Goal: Information Seeking & Learning: Find specific fact

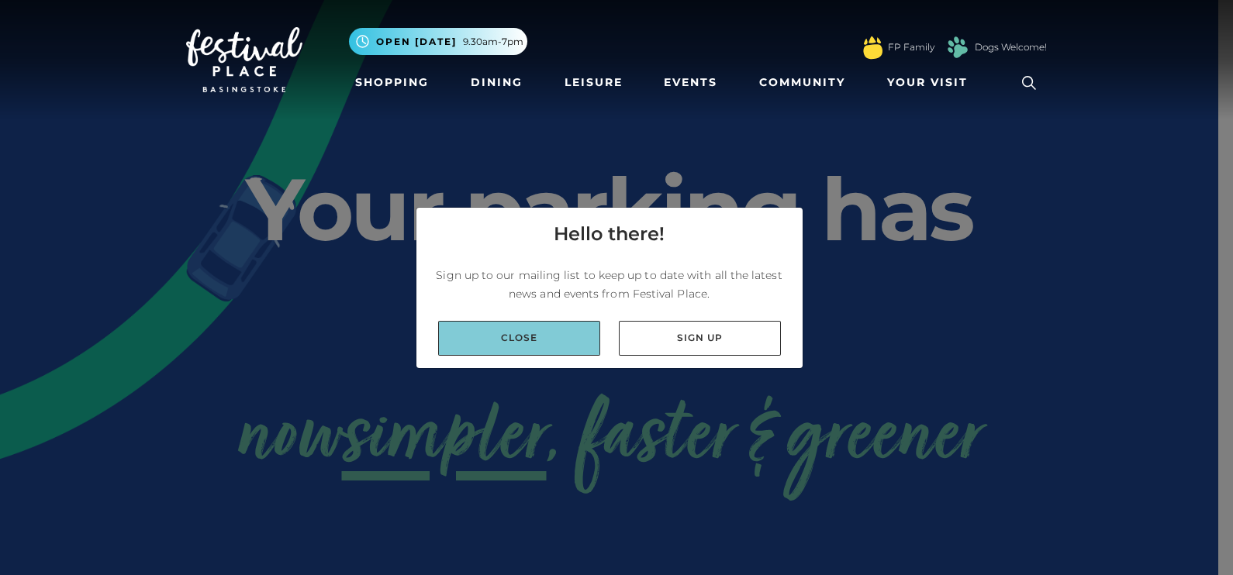
click at [545, 346] on link "Close" at bounding box center [519, 338] width 162 height 35
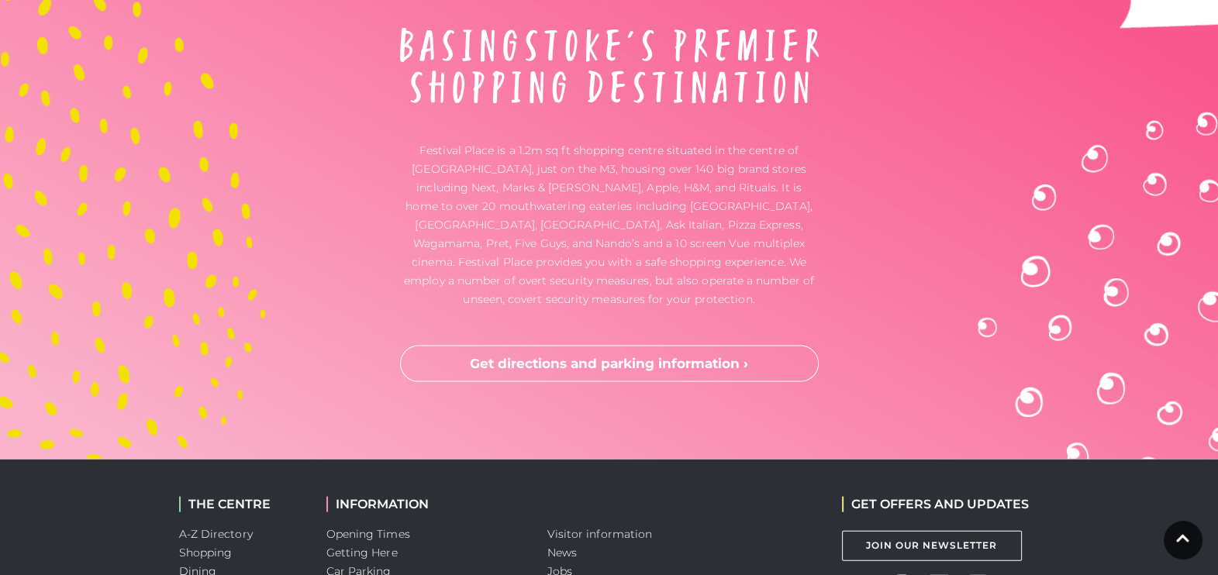
scroll to position [4217, 0]
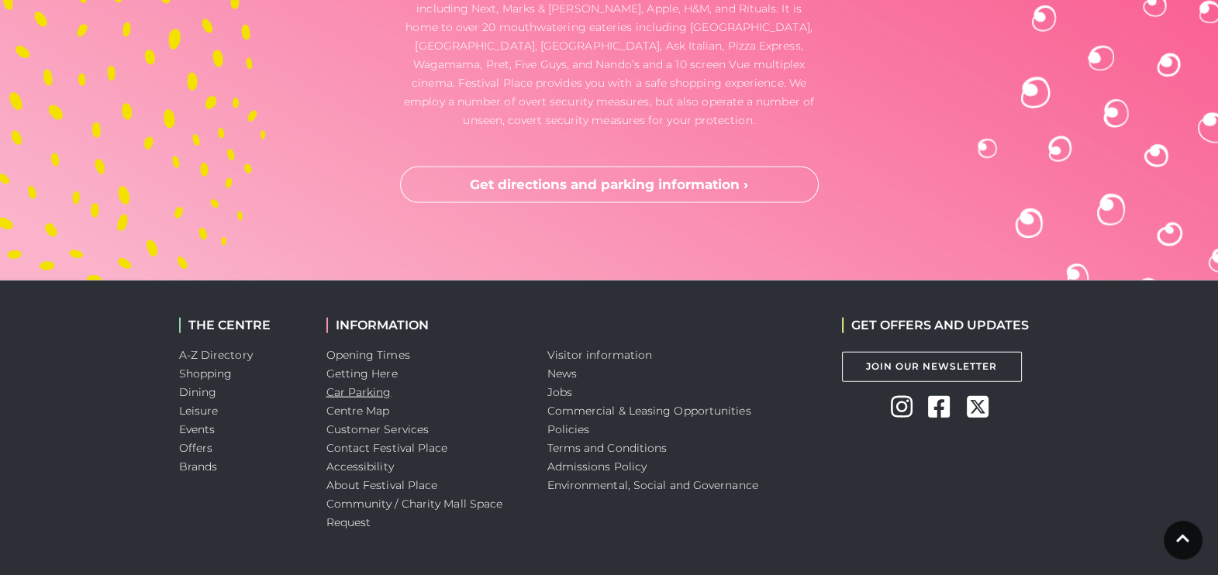
click at [368, 385] on link "Car Parking" at bounding box center [358, 392] width 65 height 14
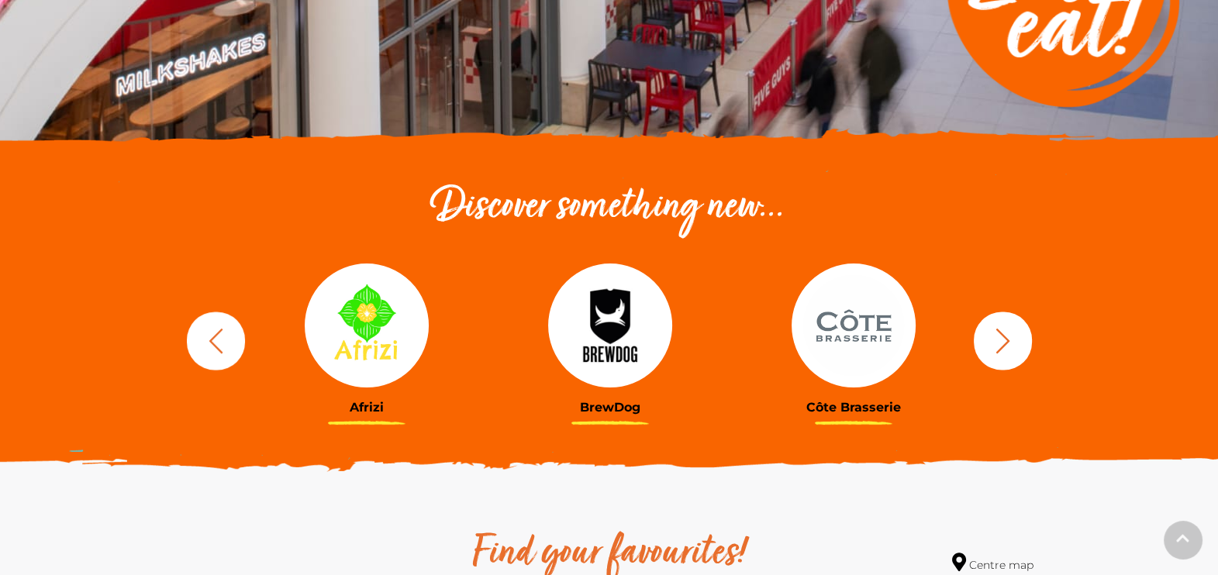
scroll to position [485, 0]
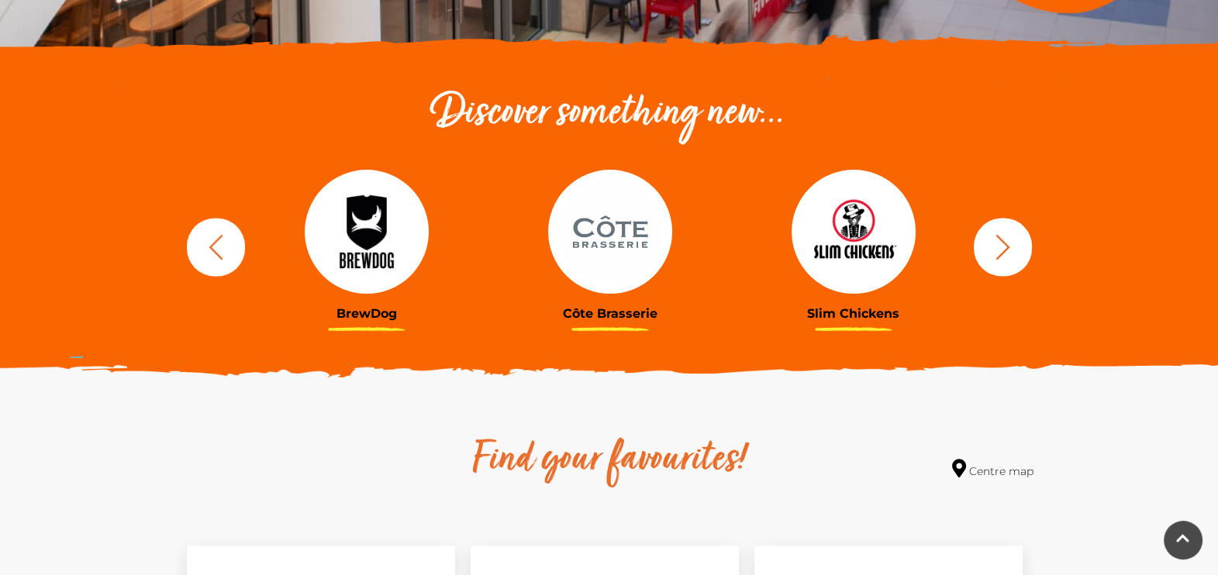
click at [1016, 257] on icon "button" at bounding box center [1003, 247] width 29 height 29
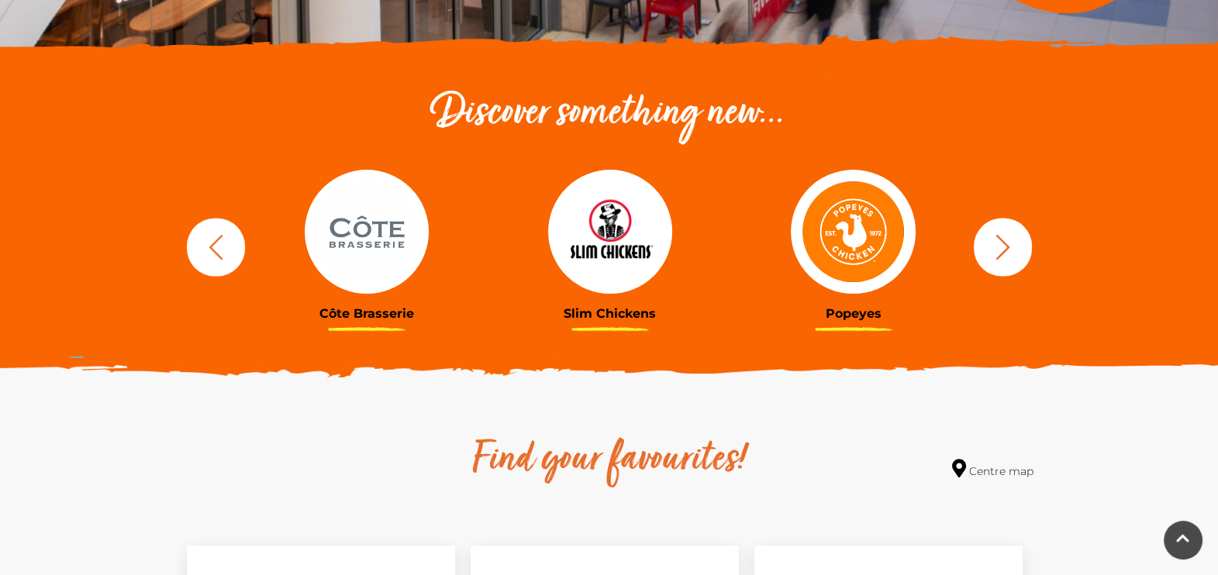
click at [1016, 257] on icon "button" at bounding box center [1003, 247] width 29 height 29
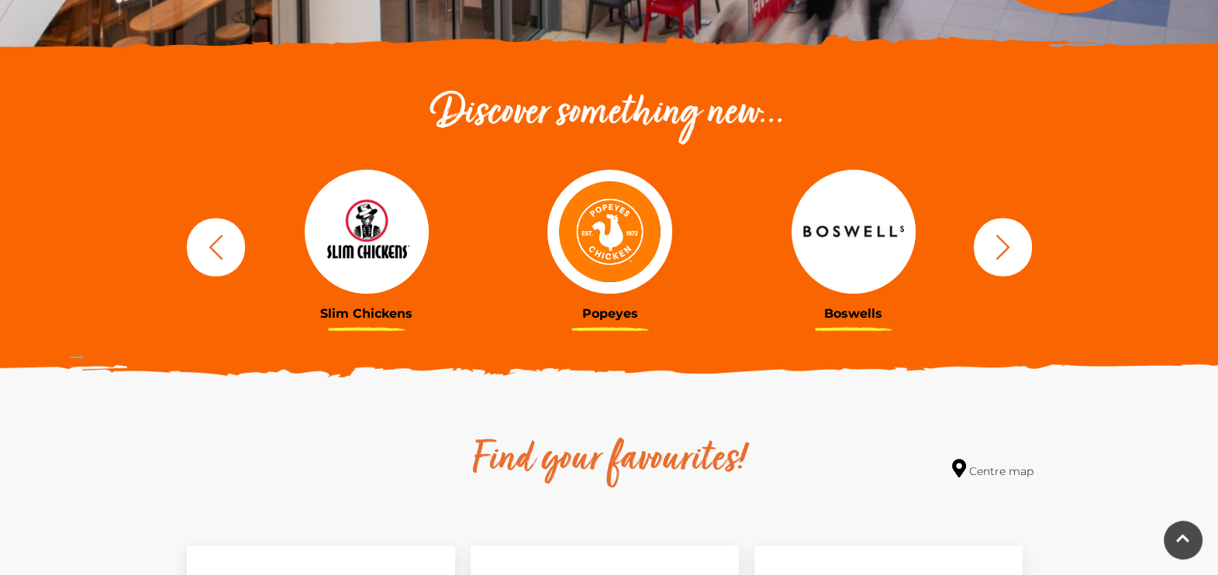
click at [1016, 257] on icon "button" at bounding box center [1003, 247] width 29 height 29
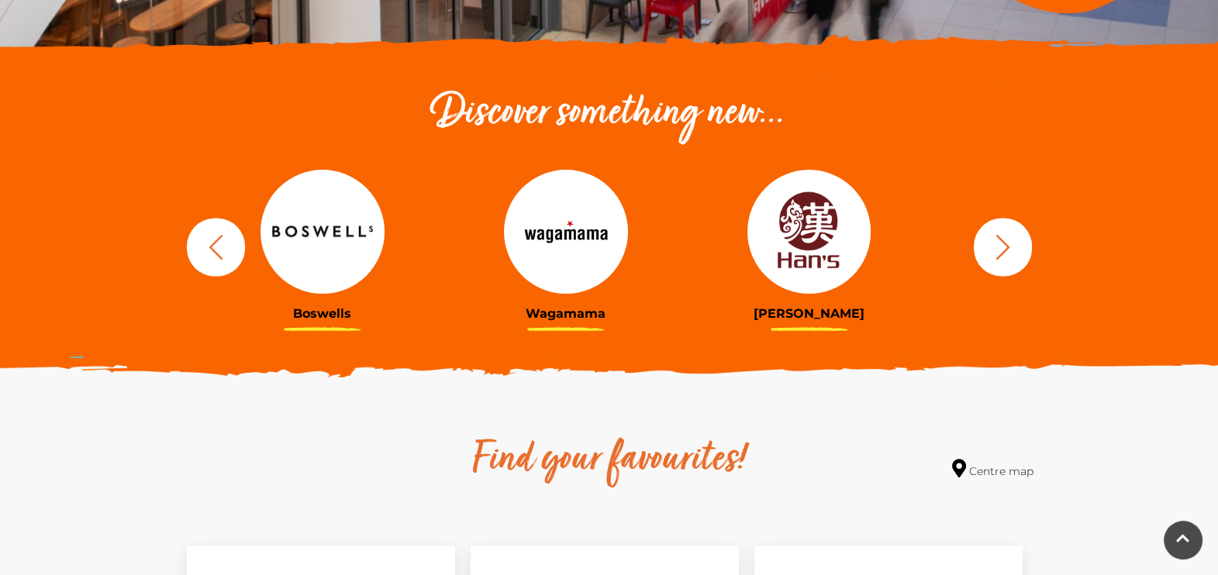
drag, startPoint x: 892, startPoint y: 266, endPoint x: 356, endPoint y: 263, distance: 536.6
click at [358, 262] on img at bounding box center [323, 232] width 124 height 124
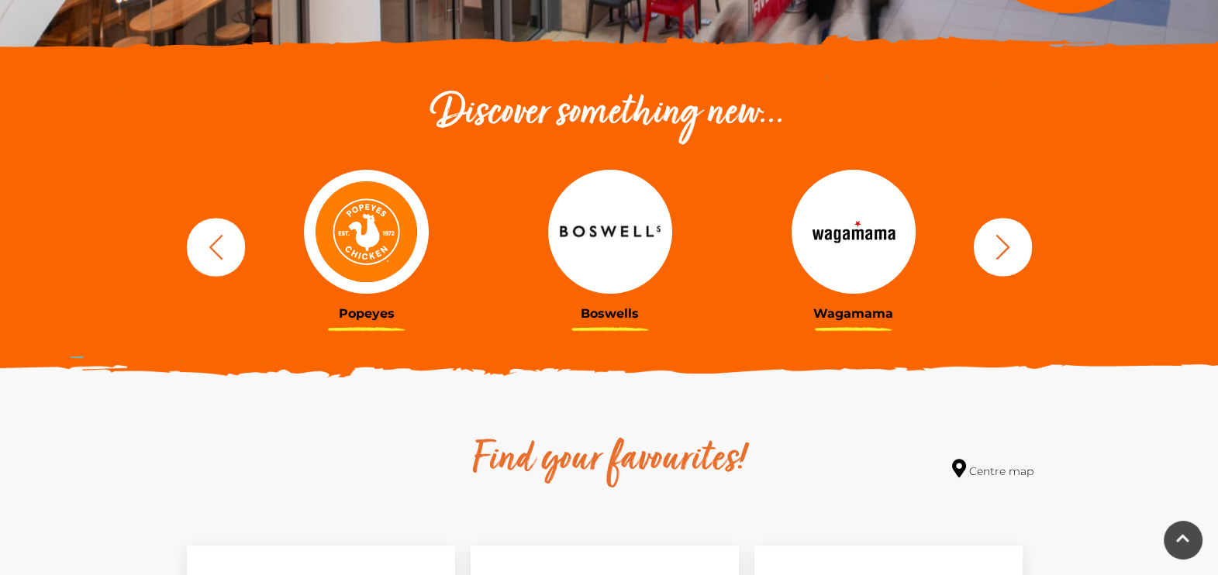
drag, startPoint x: 789, startPoint y: 241, endPoint x: 195, endPoint y: 250, distance: 594.0
click at [195, 250] on div "BrewDog Côte Brasserie Slim Chickens Popeyes Boswells" at bounding box center [609, 247] width 884 height 192
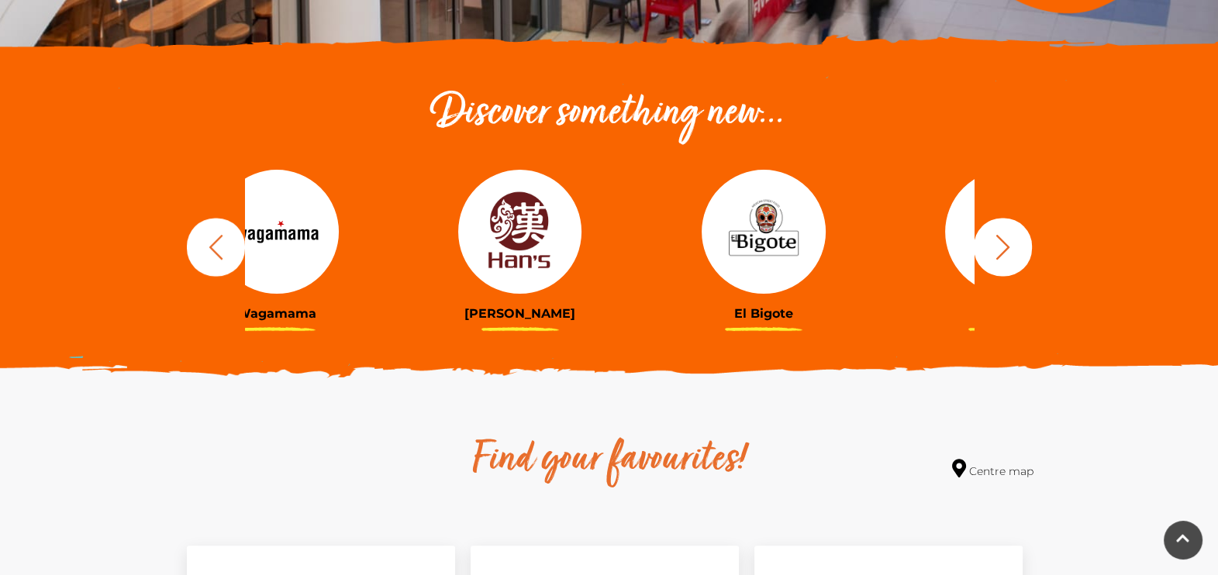
drag, startPoint x: 838, startPoint y: 240, endPoint x: 231, endPoint y: 233, distance: 607.1
click at [232, 233] on div "BrewDog Côte Brasserie Slim Chickens Popeyes Boswells" at bounding box center [609, 247] width 884 height 192
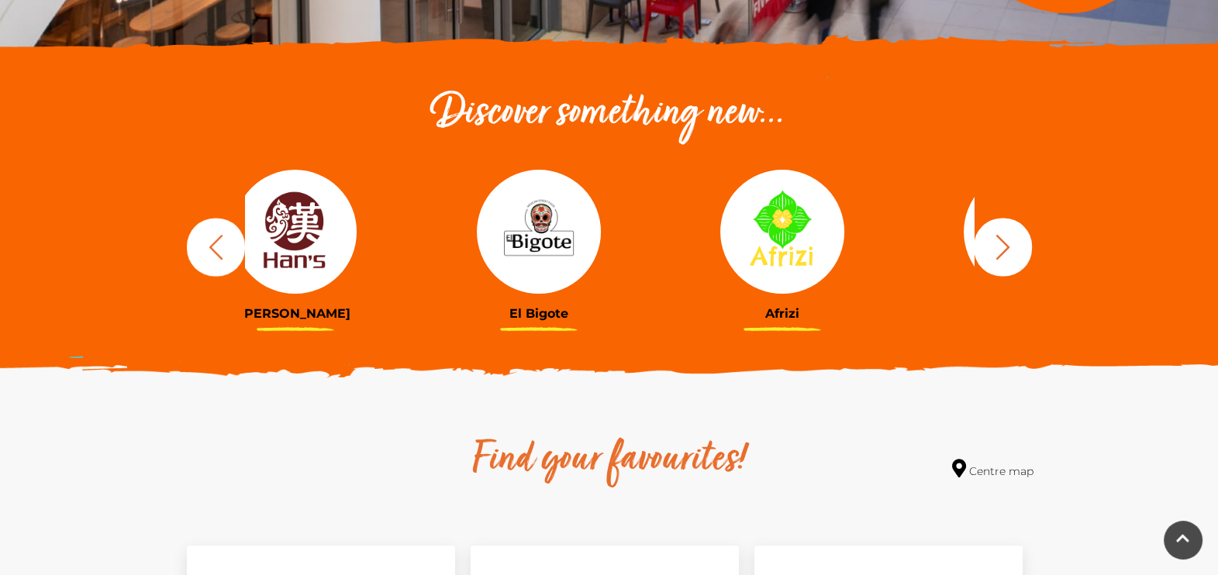
drag, startPoint x: 868, startPoint y: 255, endPoint x: 314, endPoint y: 281, distance: 555.0
click at [314, 281] on img at bounding box center [295, 232] width 124 height 124
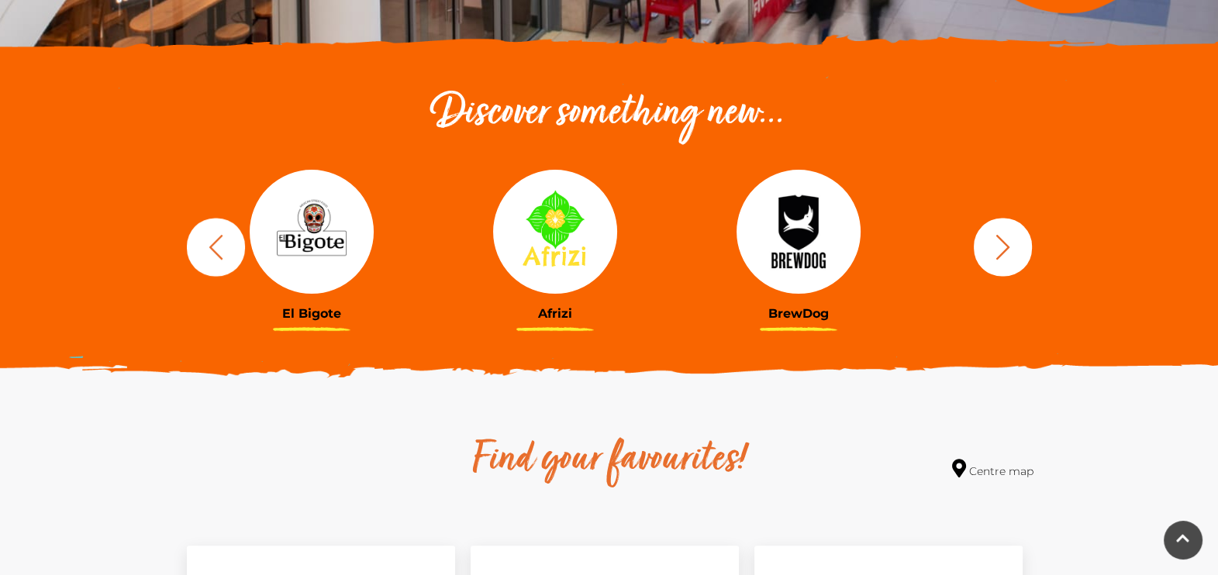
drag, startPoint x: 903, startPoint y: 257, endPoint x: 361, endPoint y: 271, distance: 542.1
click at [361, 271] on div at bounding box center [312, 232] width 220 height 124
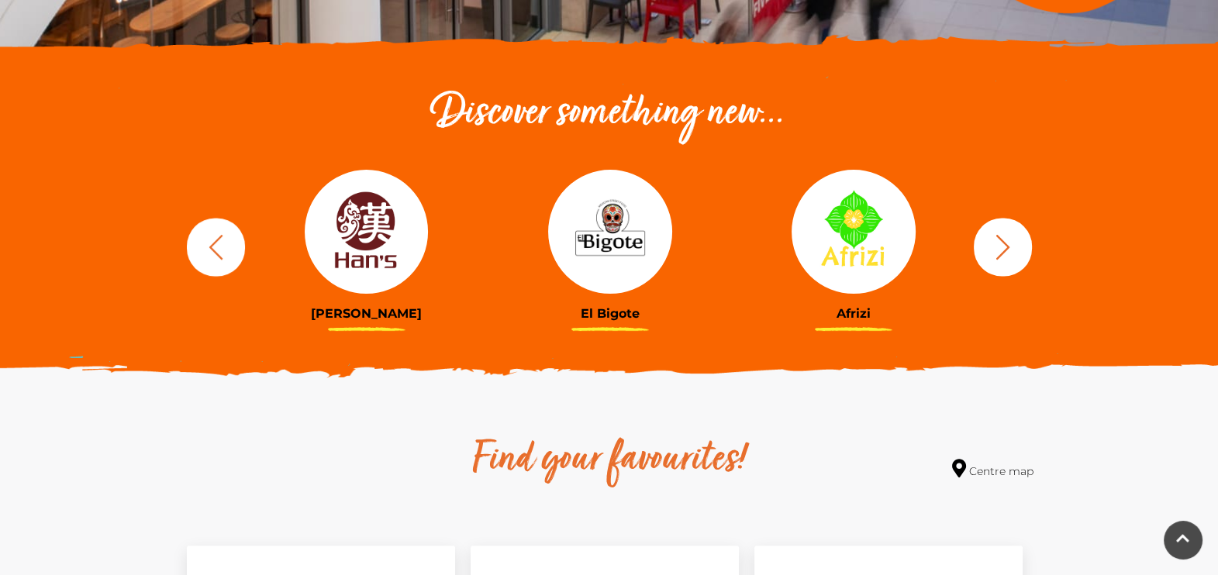
drag, startPoint x: 866, startPoint y: 270, endPoint x: 301, endPoint y: 292, distance: 565.7
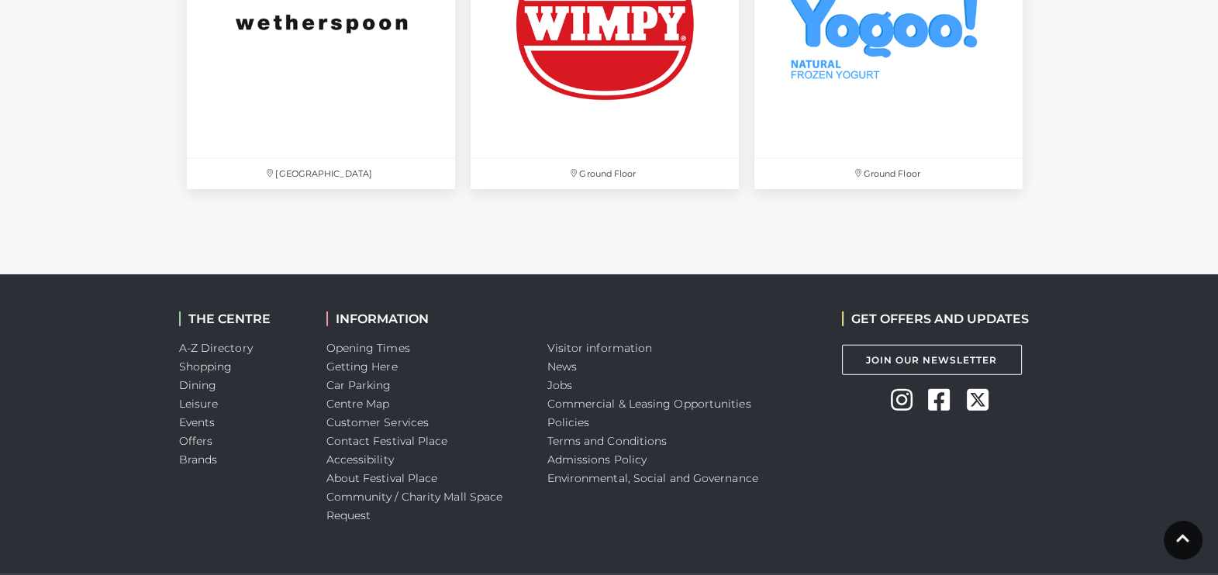
scroll to position [5594, 0]
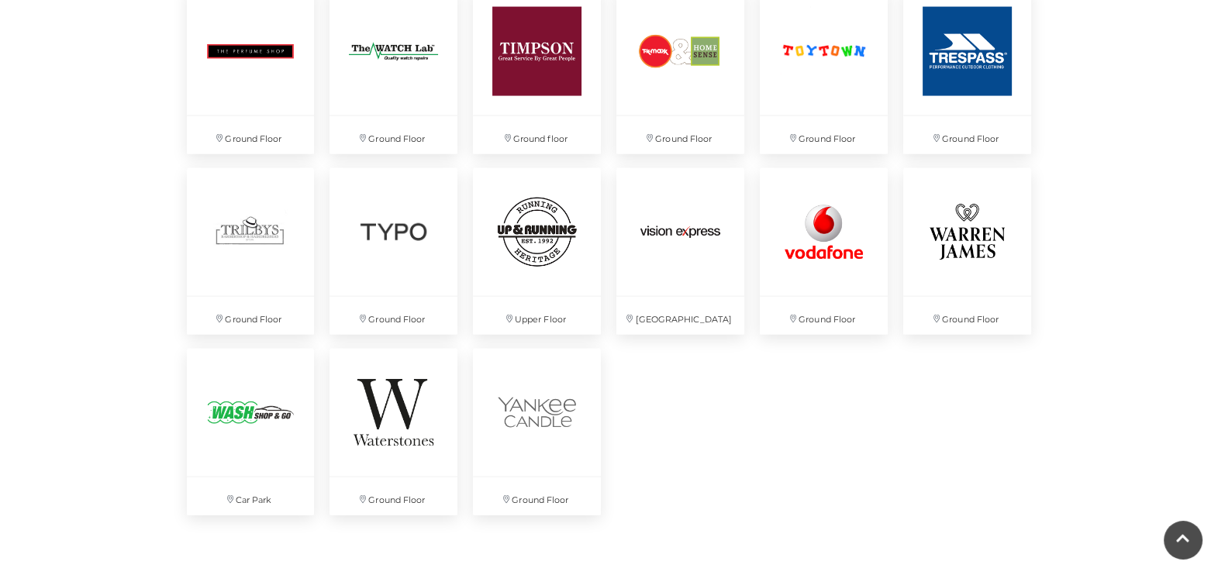
scroll to position [4076, 0]
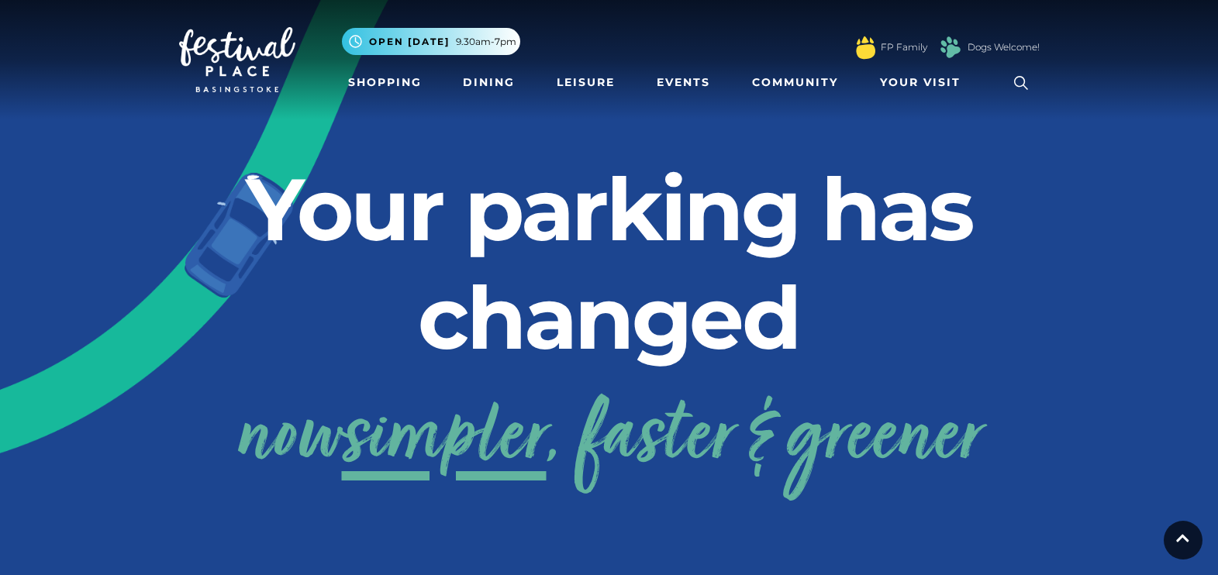
scroll to position [4214, 0]
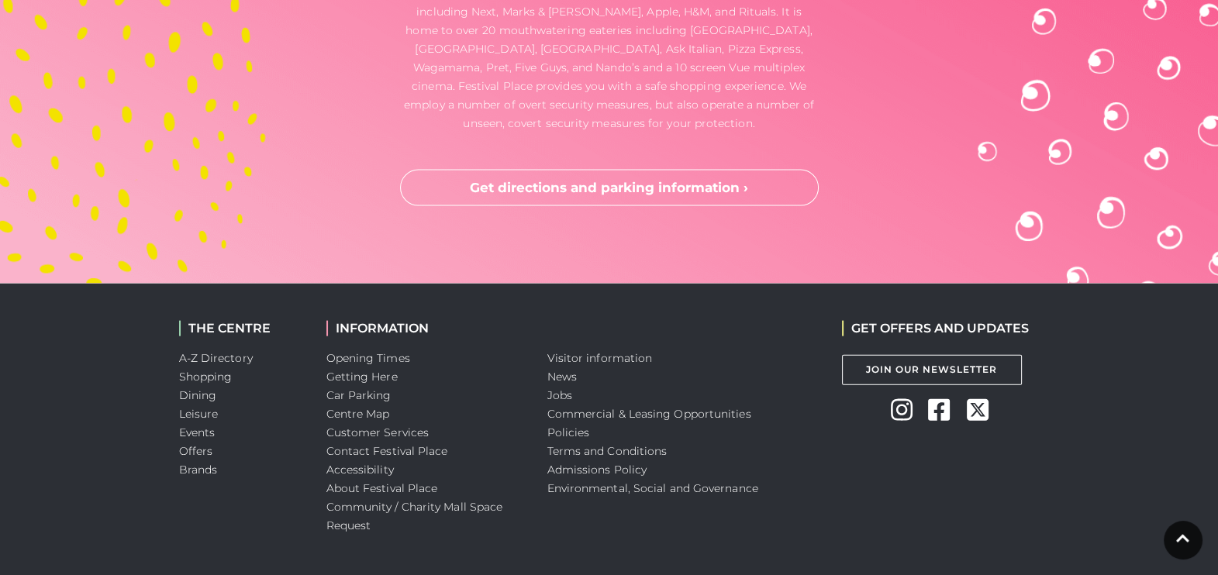
click at [372, 386] on li "Car Parking" at bounding box center [425, 395] width 198 height 19
click at [371, 388] on link "Car Parking" at bounding box center [358, 395] width 65 height 14
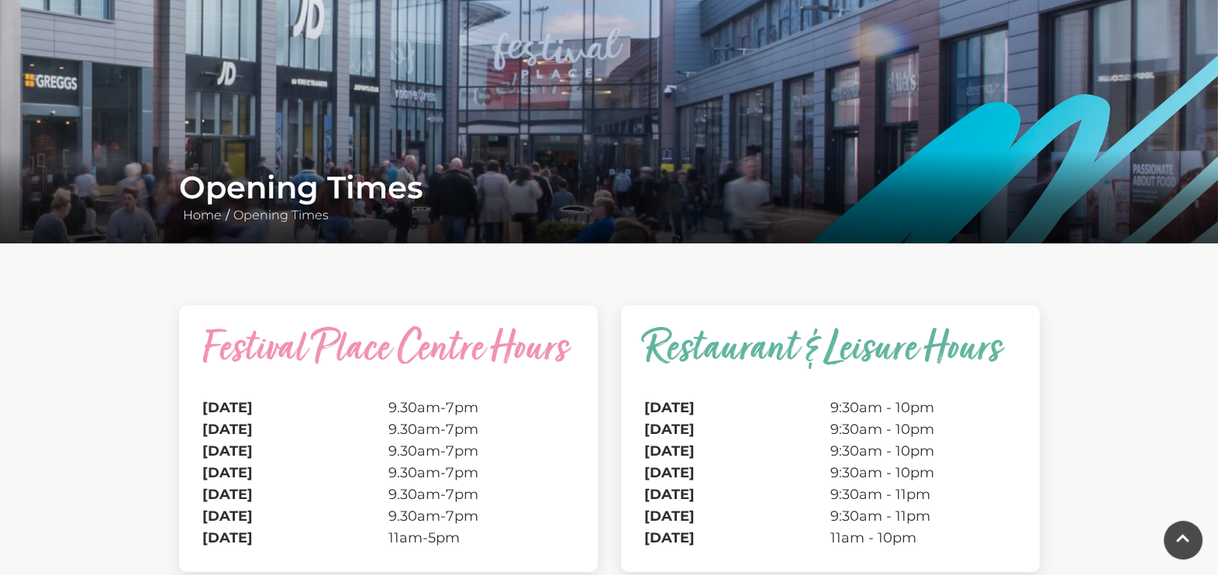
scroll to position [143, 0]
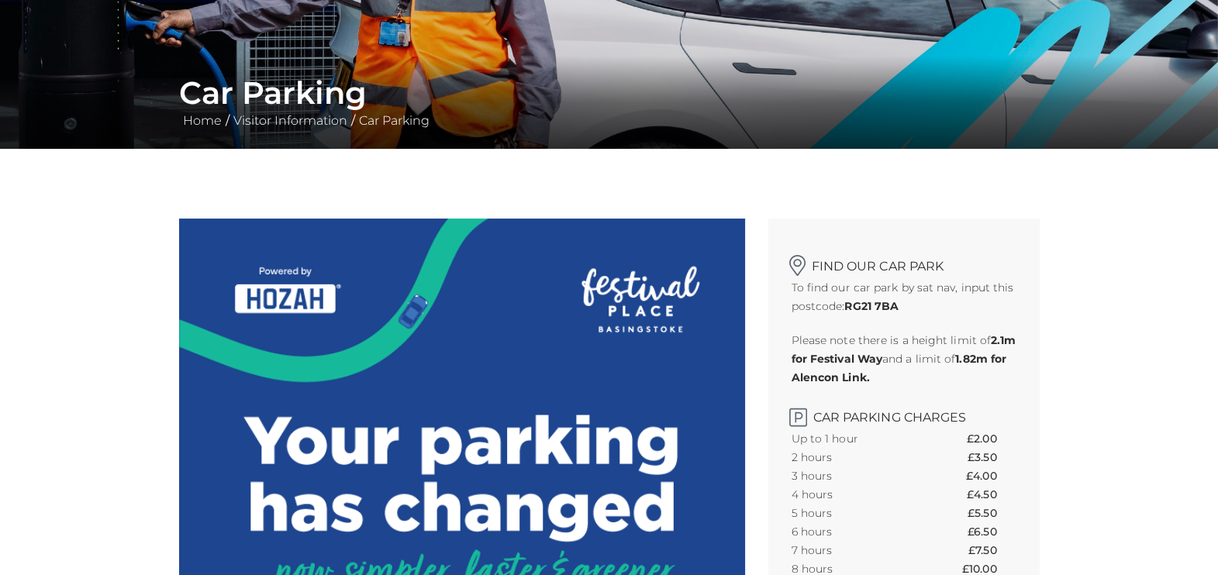
scroll to position [485, 0]
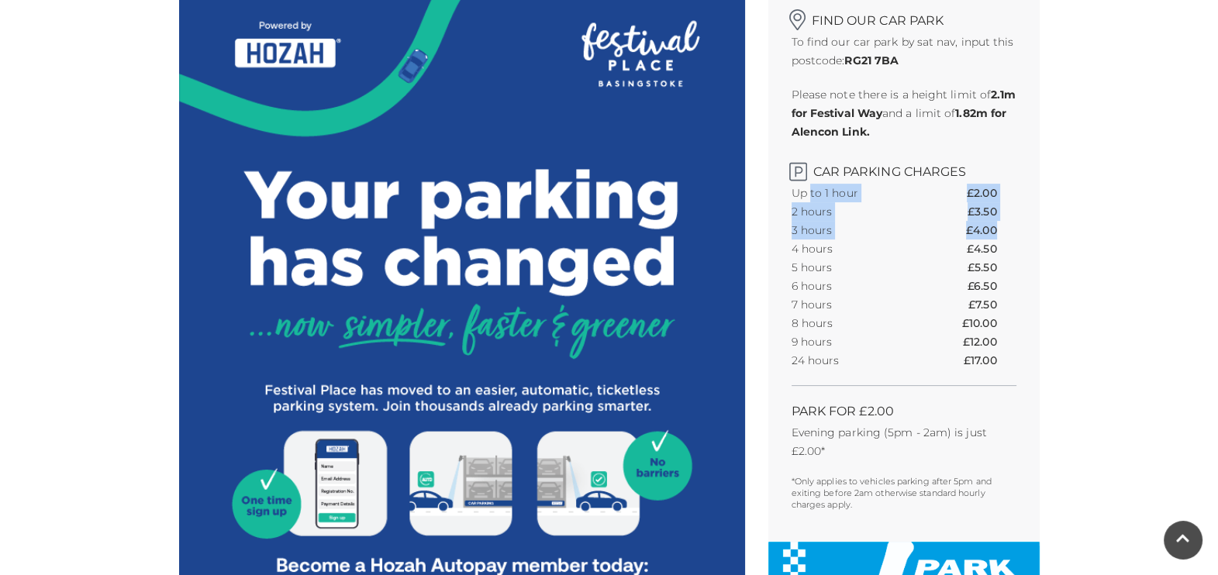
drag, startPoint x: 823, startPoint y: 192, endPoint x: 1020, endPoint y: 240, distance: 202.2
click at [1018, 240] on div "Find our car park To find our car park by sat nav, input this postcode: RG21 7B…" at bounding box center [903, 257] width 271 height 569
drag, startPoint x: 1020, startPoint y: 240, endPoint x: 1010, endPoint y: 300, distance: 60.4
click at [1010, 300] on th "£7.50" at bounding box center [991, 304] width 47 height 19
click at [892, 437] on p "Evening parking (5pm - 2am) is just £2.00*" at bounding box center [904, 441] width 225 height 37
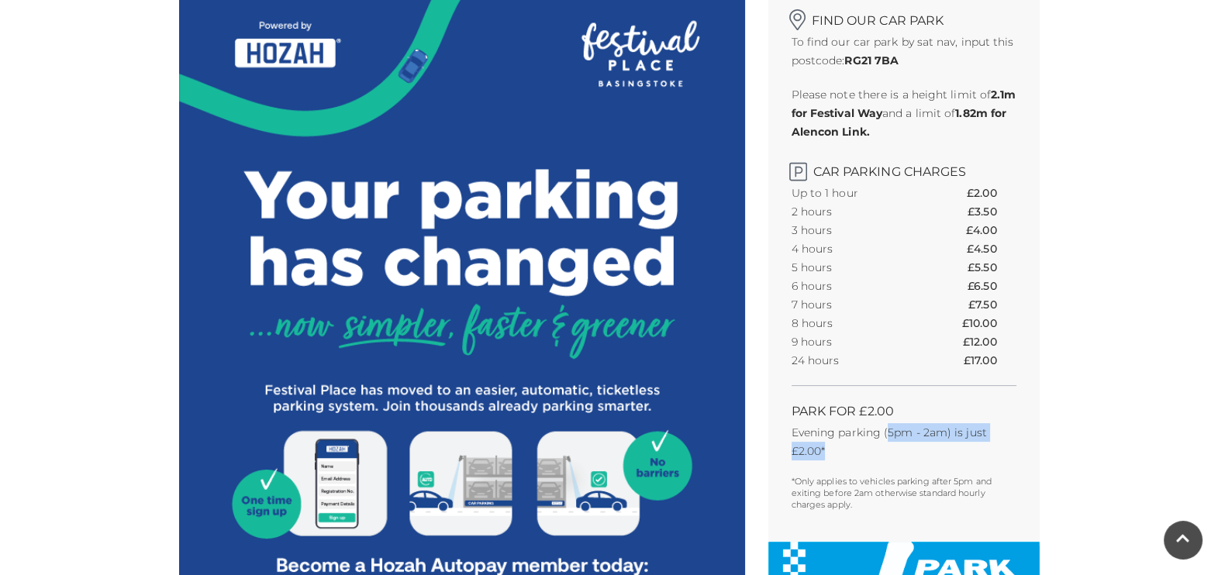
drag, startPoint x: 888, startPoint y: 433, endPoint x: 937, endPoint y: 446, distance: 50.6
click at [937, 446] on p "Evening parking (5pm - 2am) is just £2.00*" at bounding box center [904, 441] width 225 height 37
click at [938, 450] on p "Evening parking (5pm - 2am) is just £2.00*" at bounding box center [904, 441] width 225 height 37
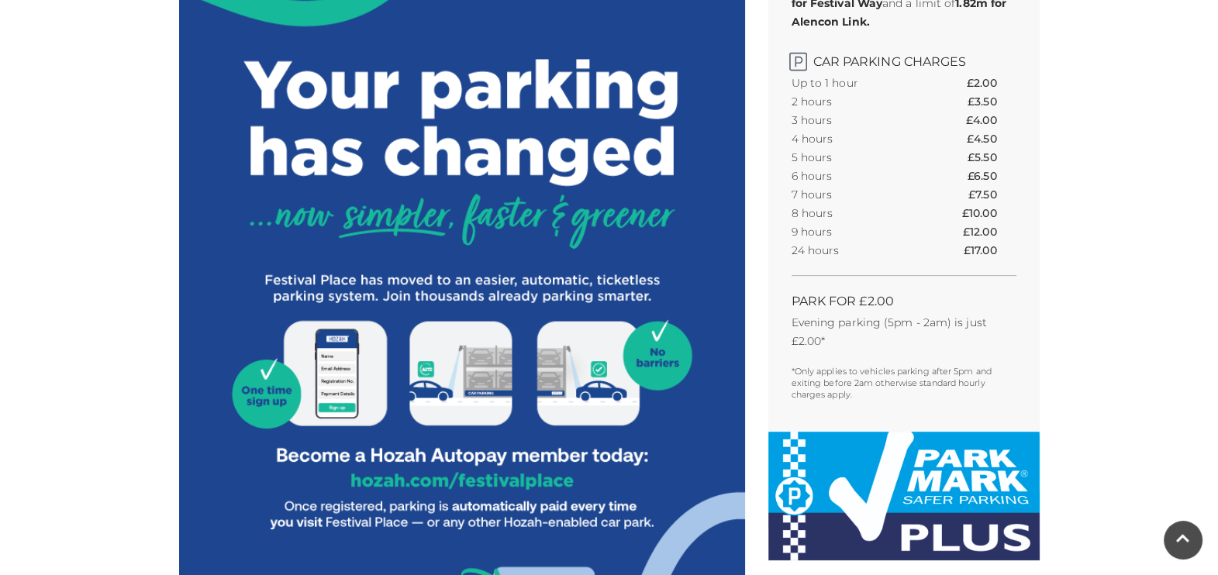
scroll to position [678, 0]
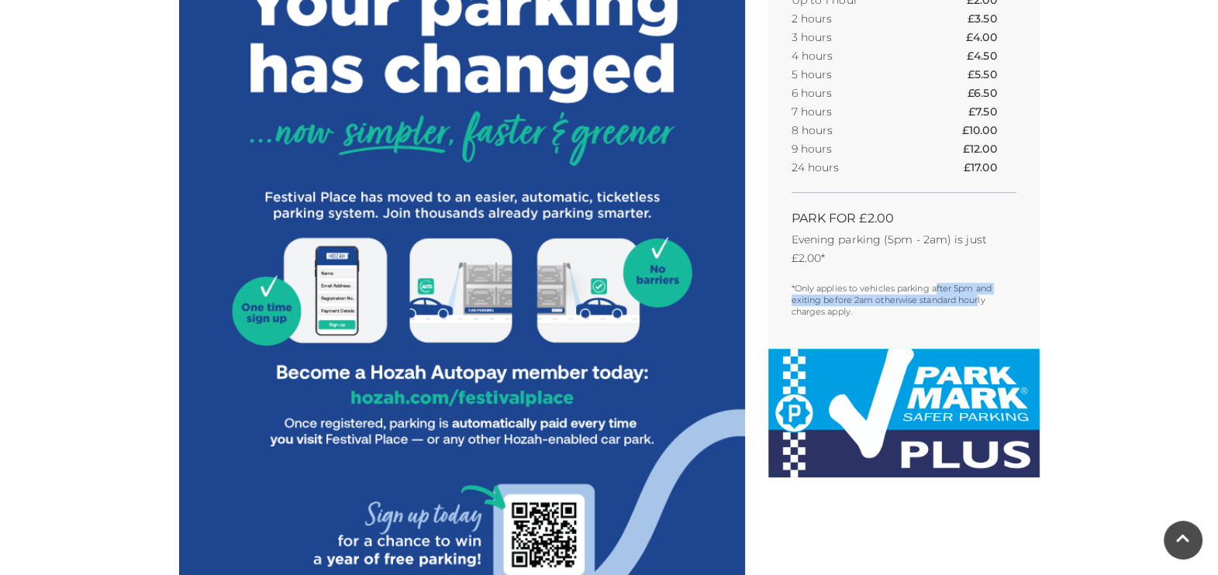
drag, startPoint x: 938, startPoint y: 291, endPoint x: 979, endPoint y: 294, distance: 41.2
click at [979, 294] on p "*Only applies to vehicles parking after 5pm and exiting before 2am otherwise st…" at bounding box center [904, 300] width 225 height 35
